Goal: Book appointment/travel/reservation

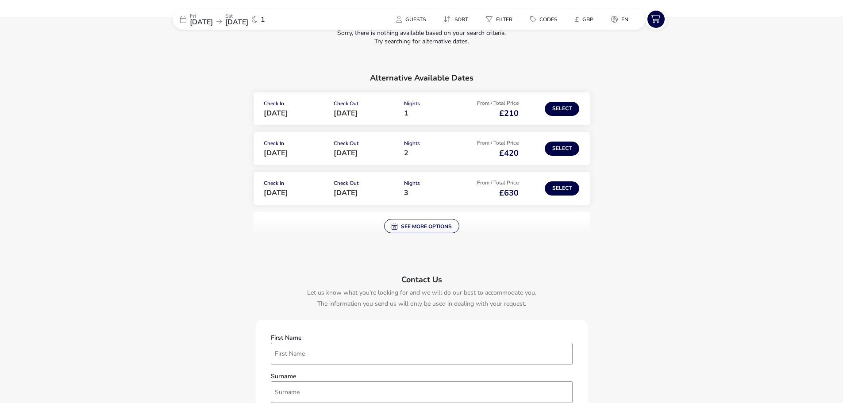
scroll to position [88, 0]
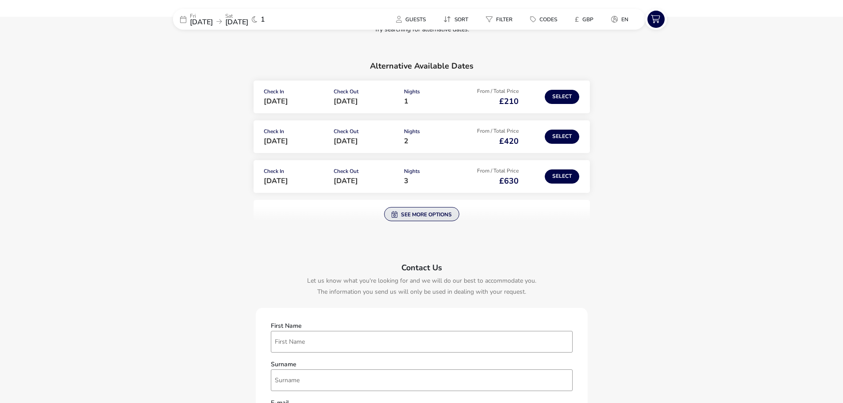
click at [425, 215] on button "See more options" at bounding box center [421, 214] width 75 height 14
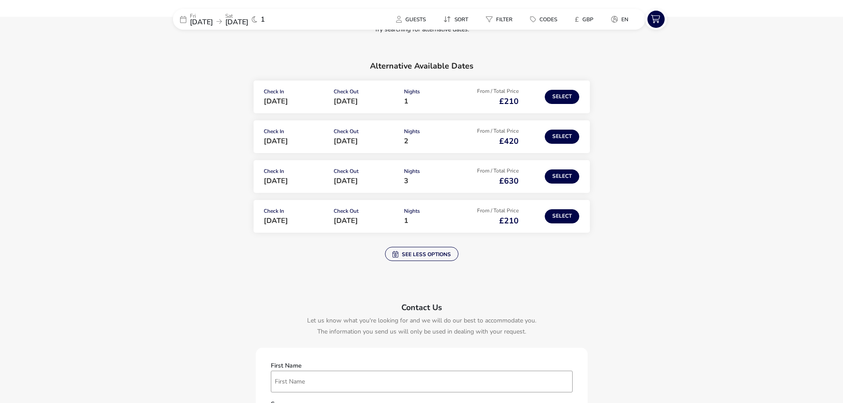
click at [213, 26] on span "[DATE]" at bounding box center [201, 22] width 23 height 10
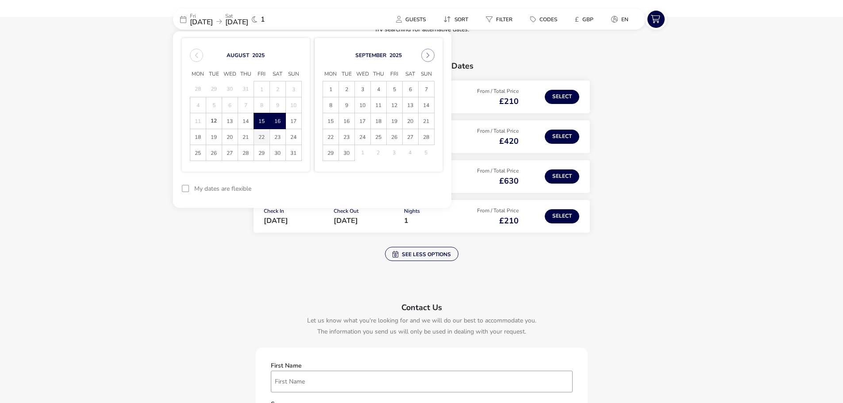
click at [257, 139] on span "22" at bounding box center [261, 136] width 15 height 15
click at [273, 140] on span "23" at bounding box center [277, 136] width 15 height 15
click at [415, 184] on button "Apply Dates" at bounding box center [415, 188] width 54 height 21
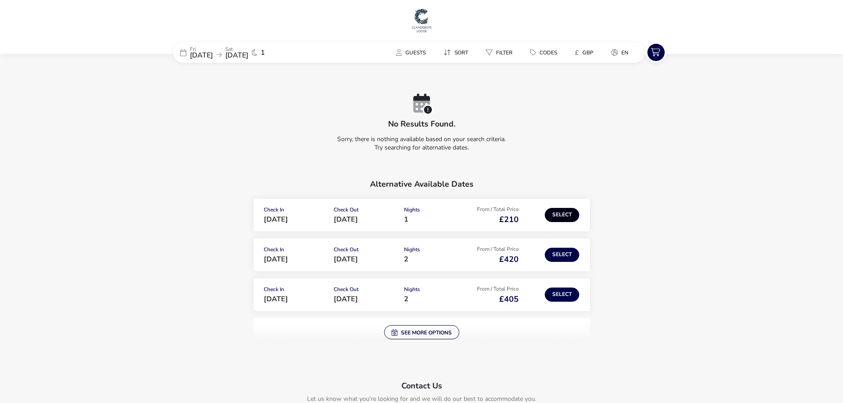
click at [559, 215] on button "Select" at bounding box center [562, 215] width 35 height 14
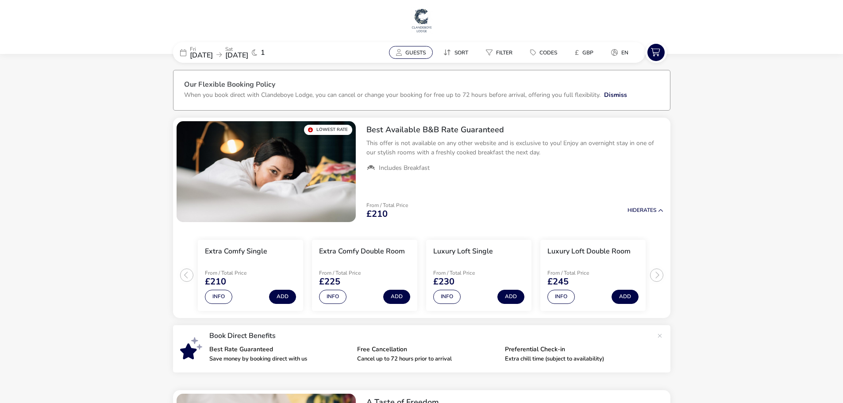
click at [412, 51] on span "Guests" at bounding box center [415, 52] width 20 height 7
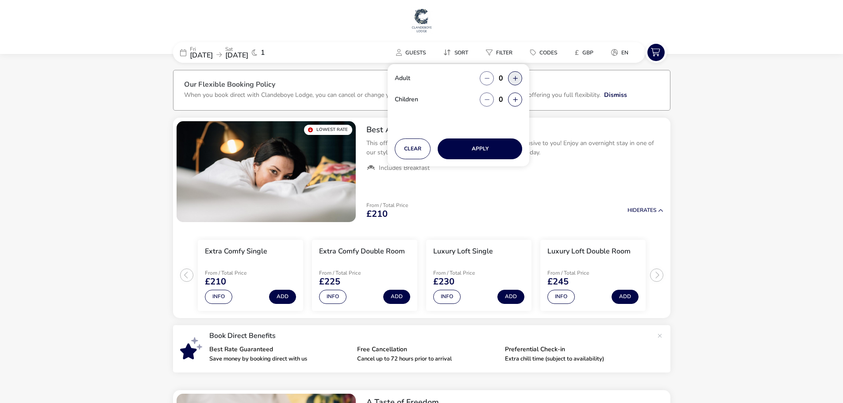
click at [512, 74] on button "button" at bounding box center [515, 78] width 14 height 14
type input "2"
click at [512, 74] on button "button" at bounding box center [515, 78] width 14 height 14
click at [516, 81] on button "button" at bounding box center [515, 78] width 14 height 14
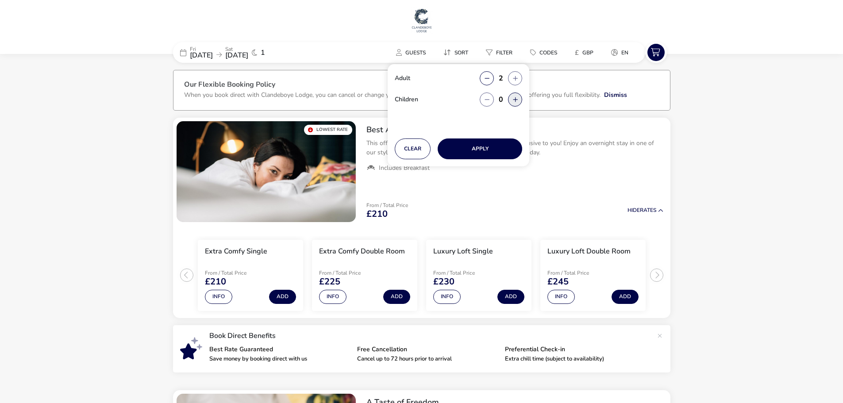
click at [512, 101] on button "button" at bounding box center [515, 99] width 14 height 14
type input "1"
click at [504, 148] on button "Apply" at bounding box center [480, 148] width 85 height 21
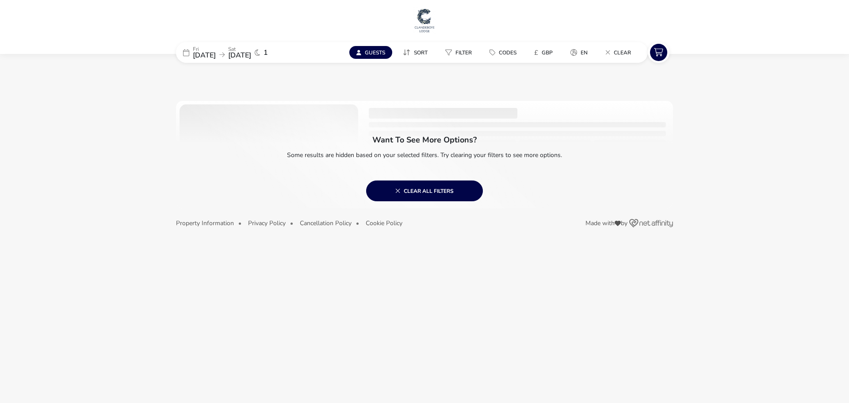
click at [216, 55] on span "[DATE]" at bounding box center [204, 55] width 23 height 10
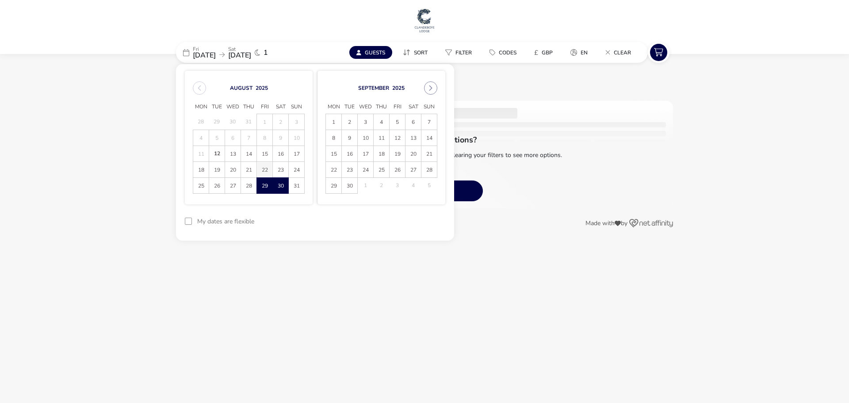
click at [269, 168] on span "22" at bounding box center [264, 169] width 15 height 15
click at [282, 171] on span "23" at bounding box center [280, 169] width 15 height 15
click at [427, 217] on button "Apply Dates" at bounding box center [419, 221] width 54 height 21
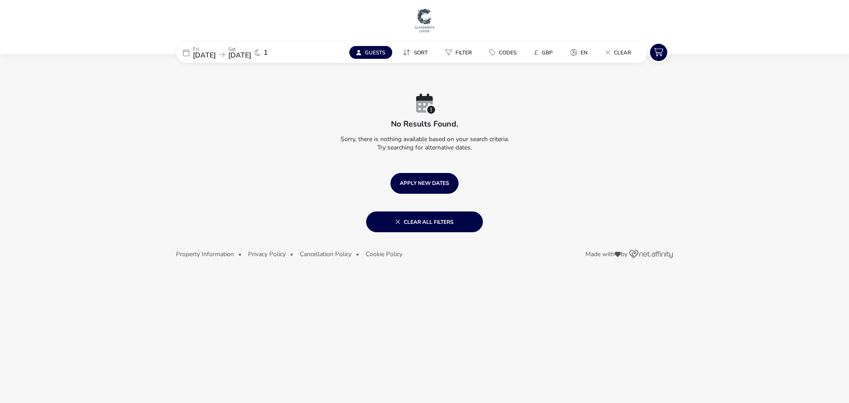
click at [225, 54] on icon at bounding box center [221, 55] width 5 height 6
click at [251, 54] on span "[DATE]" at bounding box center [239, 55] width 23 height 10
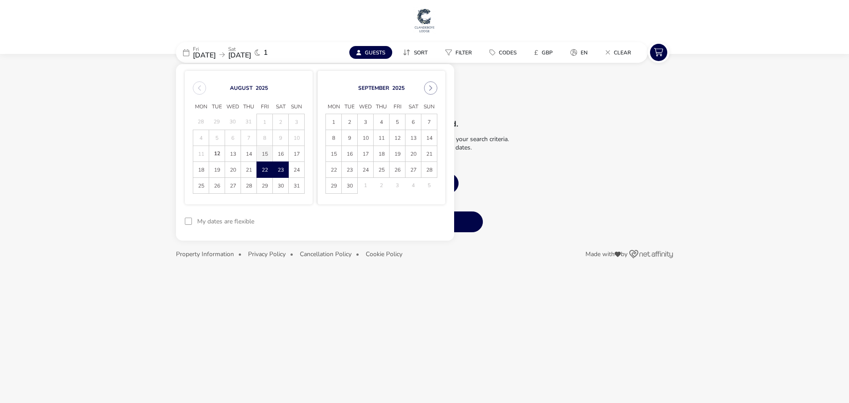
click at [265, 156] on span "15" at bounding box center [264, 153] width 15 height 15
click at [279, 154] on span "16" at bounding box center [280, 153] width 15 height 15
click at [416, 218] on button "Apply Dates" at bounding box center [419, 221] width 54 height 21
